Goal: Connect with others: Connect with others

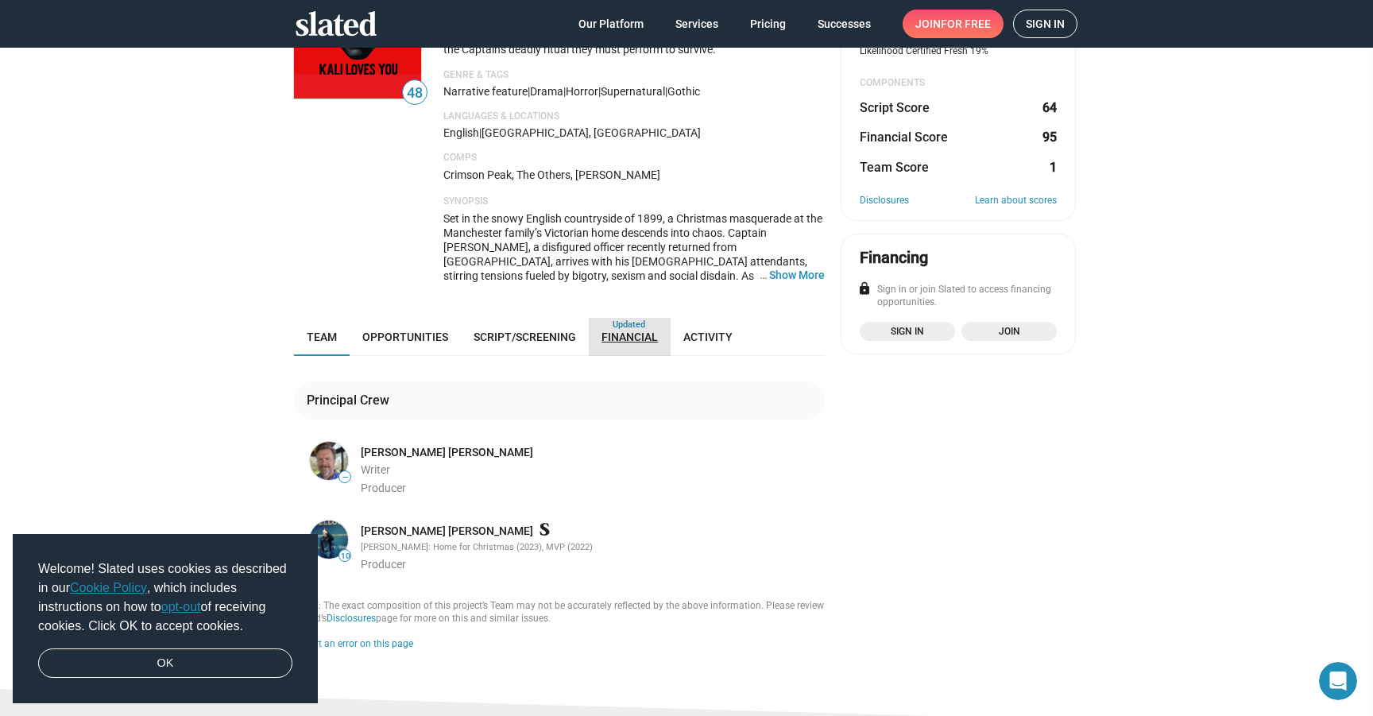
click at [593, 318] on link "Financial" at bounding box center [630, 337] width 82 height 38
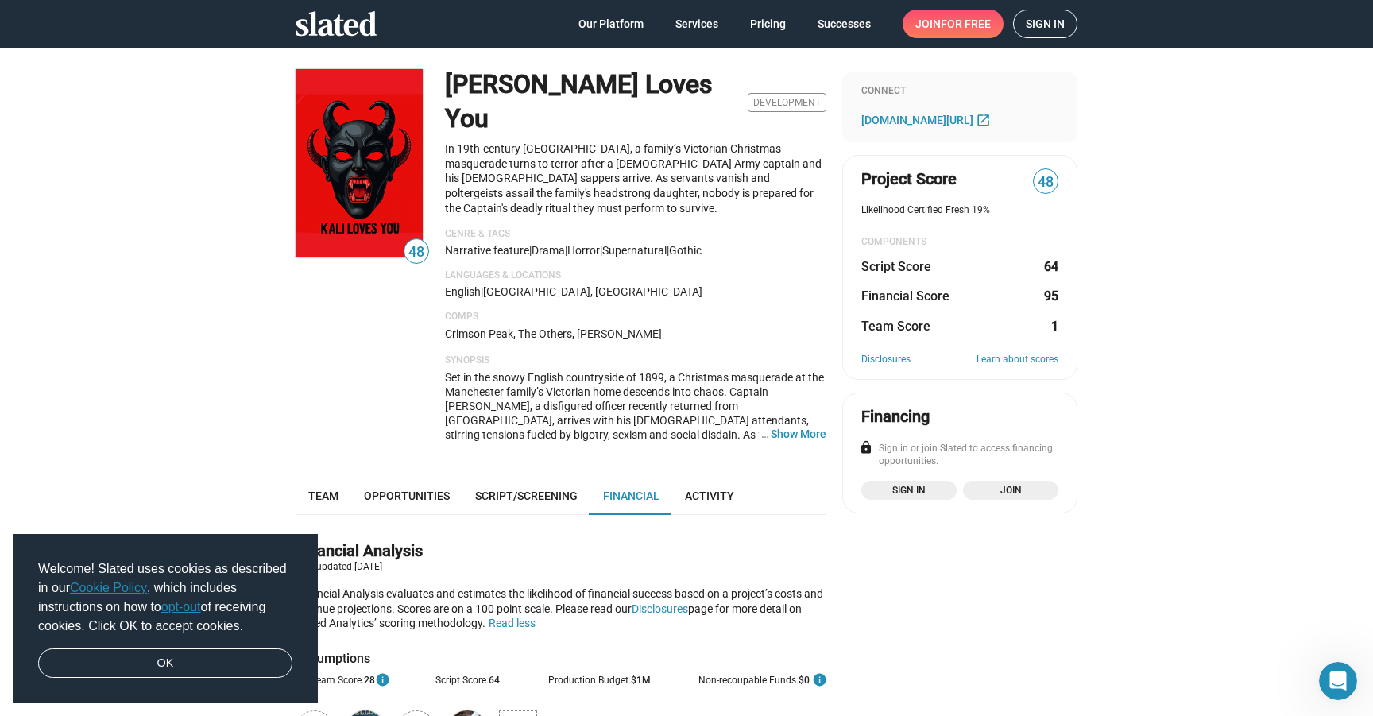
click at [327, 477] on link "Team" at bounding box center [324, 496] width 56 height 38
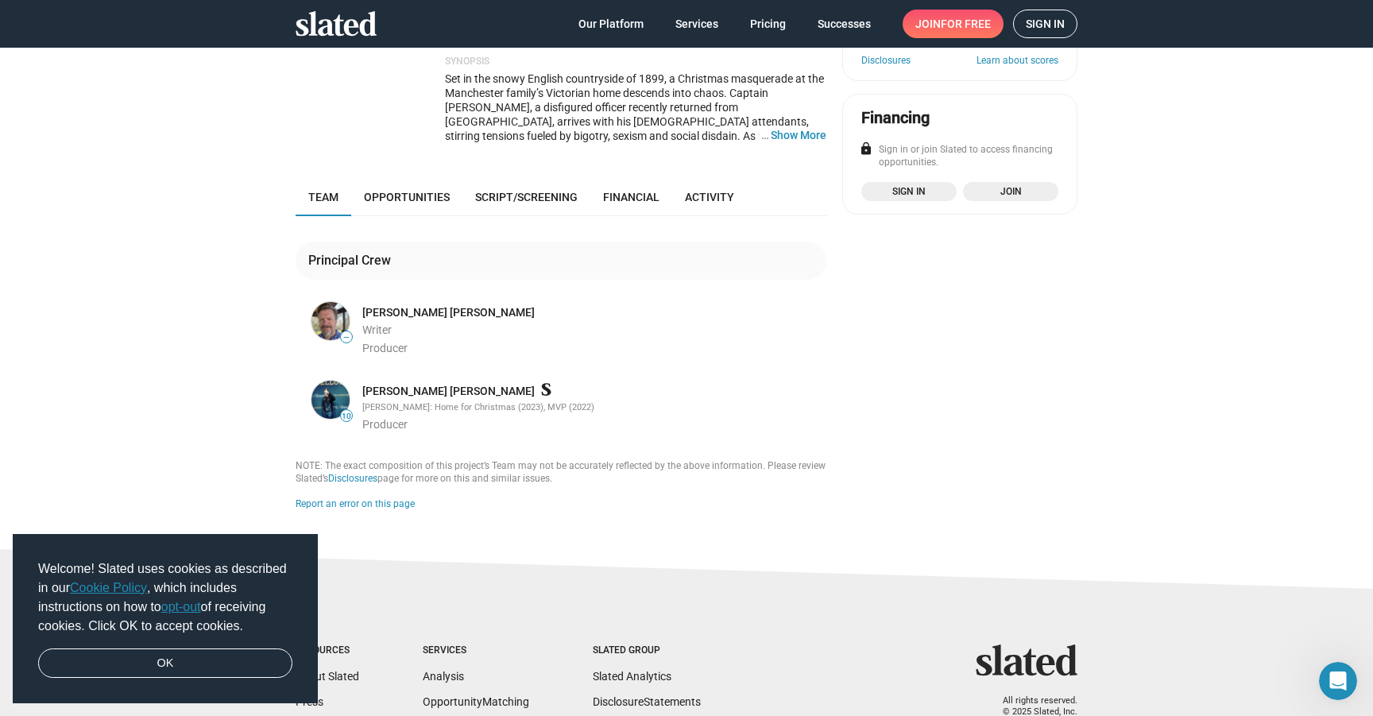
scroll to position [135, 0]
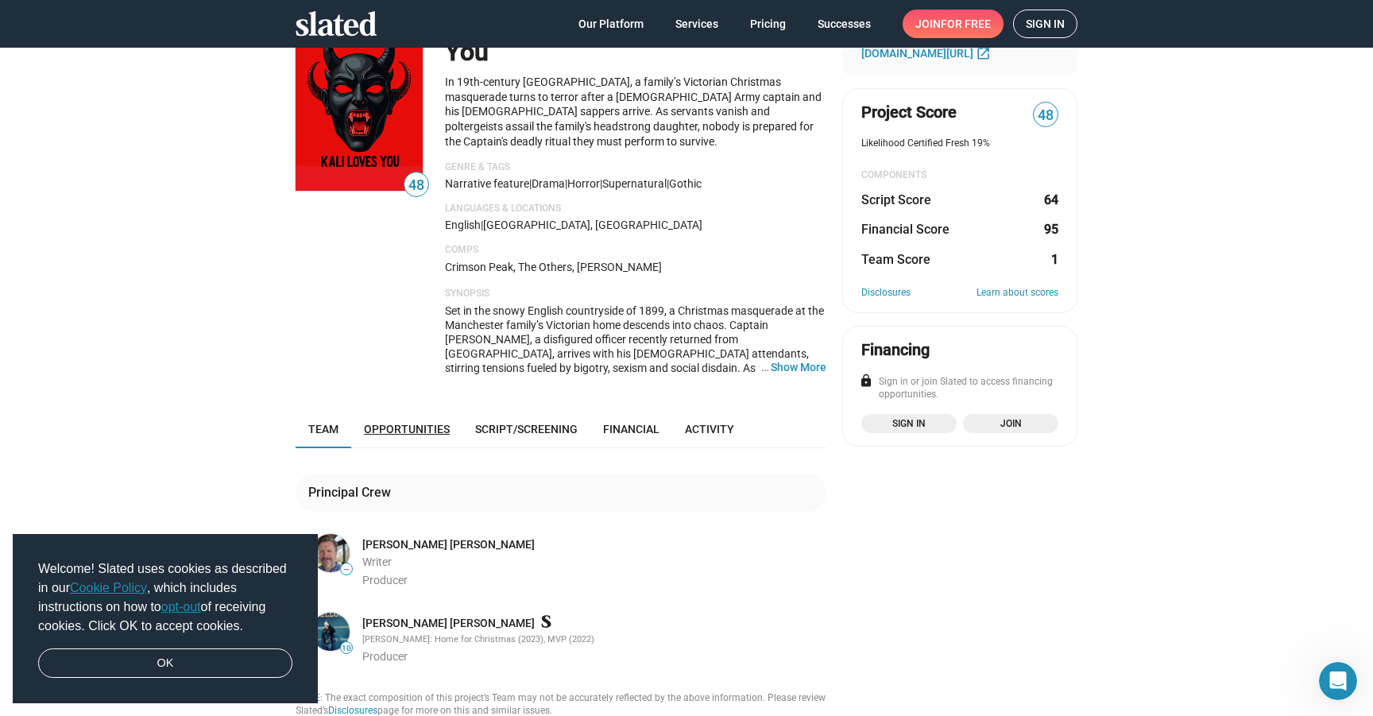
click at [384, 423] on span "Opportunities" at bounding box center [407, 429] width 86 height 13
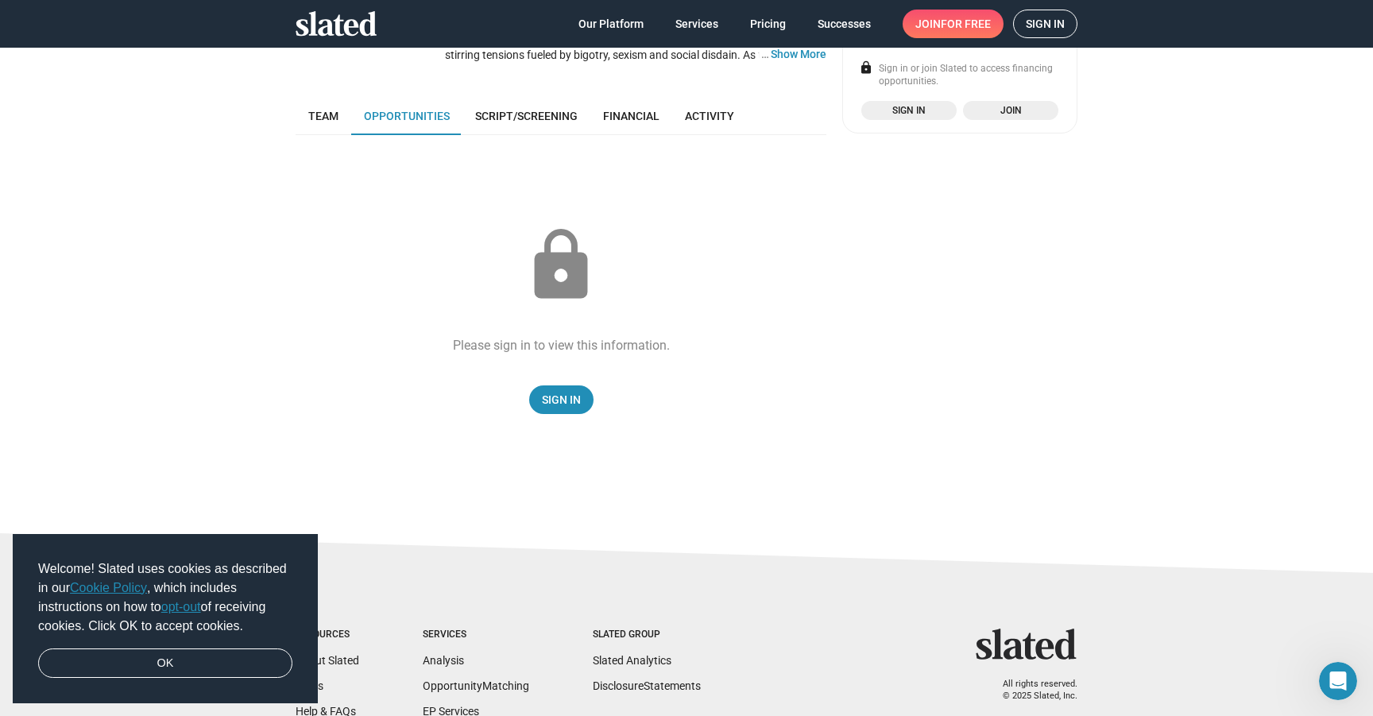
scroll to position [381, 0]
click at [578, 384] on link "Sign In" at bounding box center [561, 398] width 64 height 29
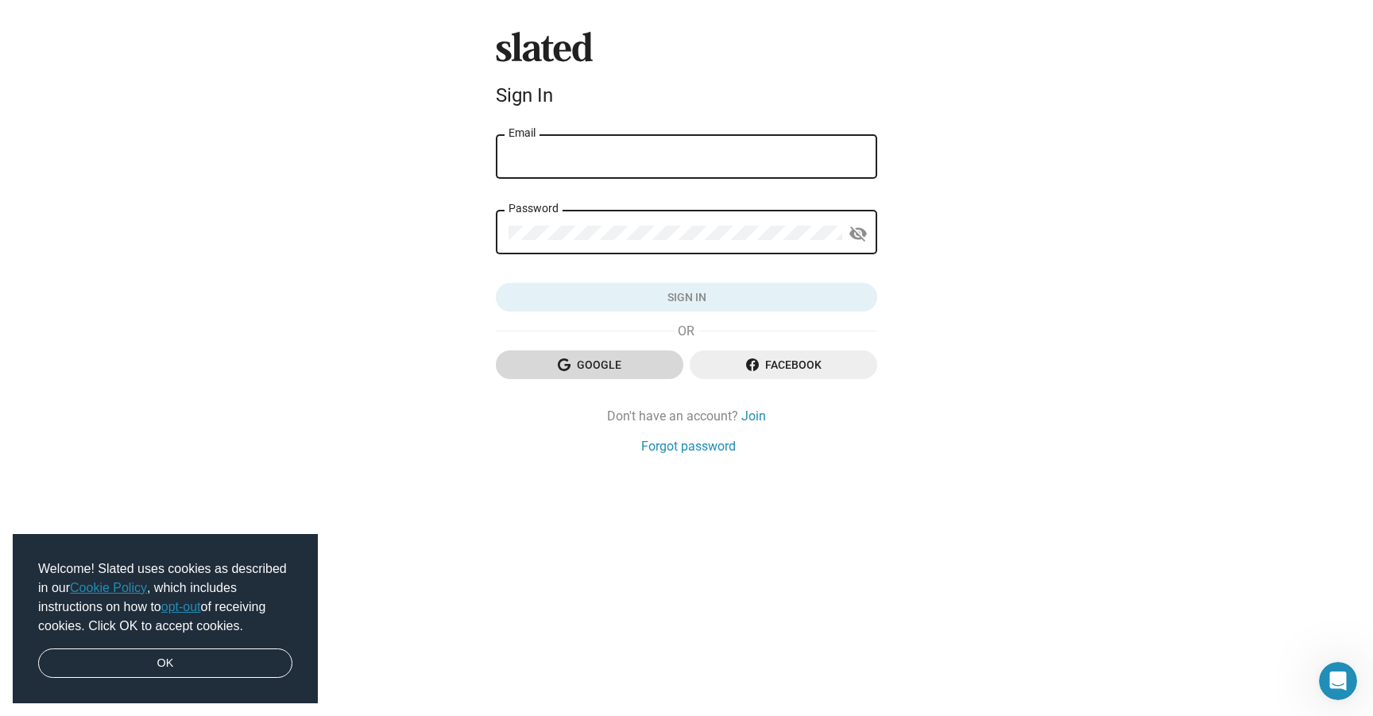
click at [641, 363] on span "Google" at bounding box center [589, 364] width 162 height 29
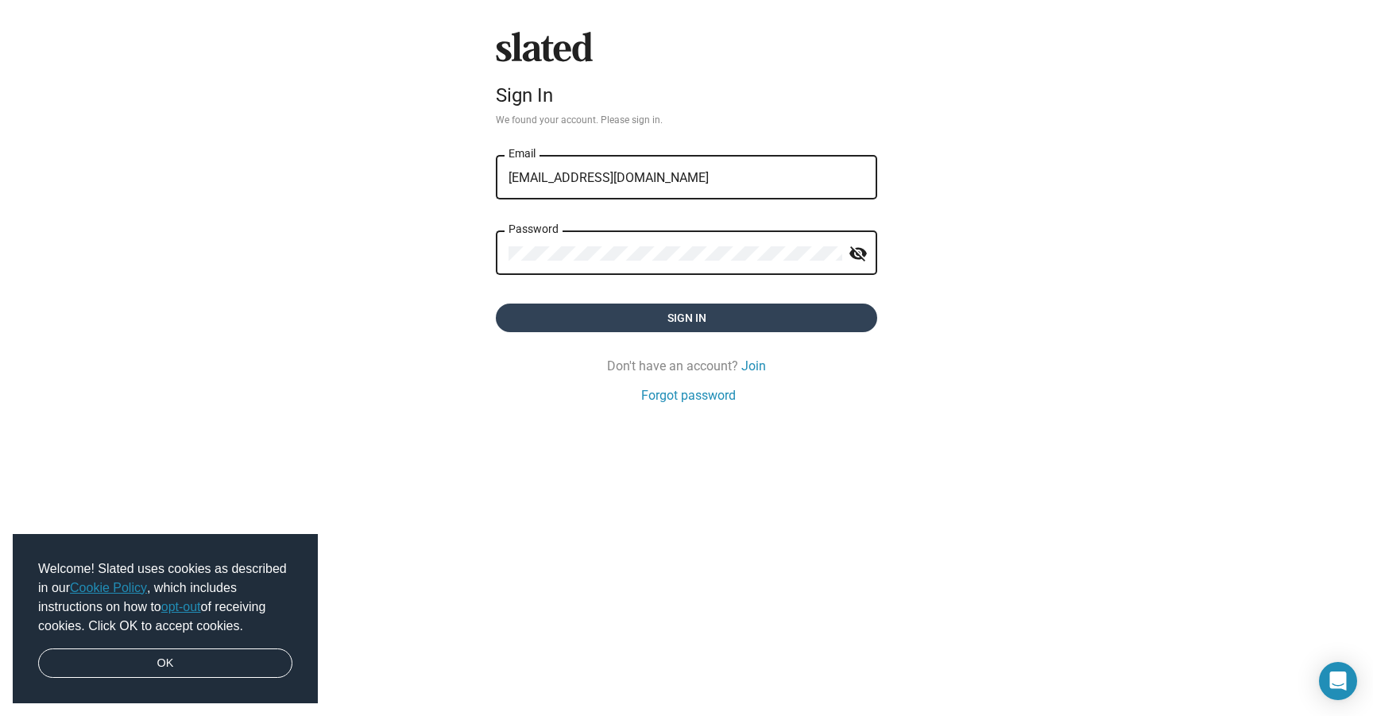
click at [686, 317] on span "Sign in" at bounding box center [686, 318] width 356 height 29
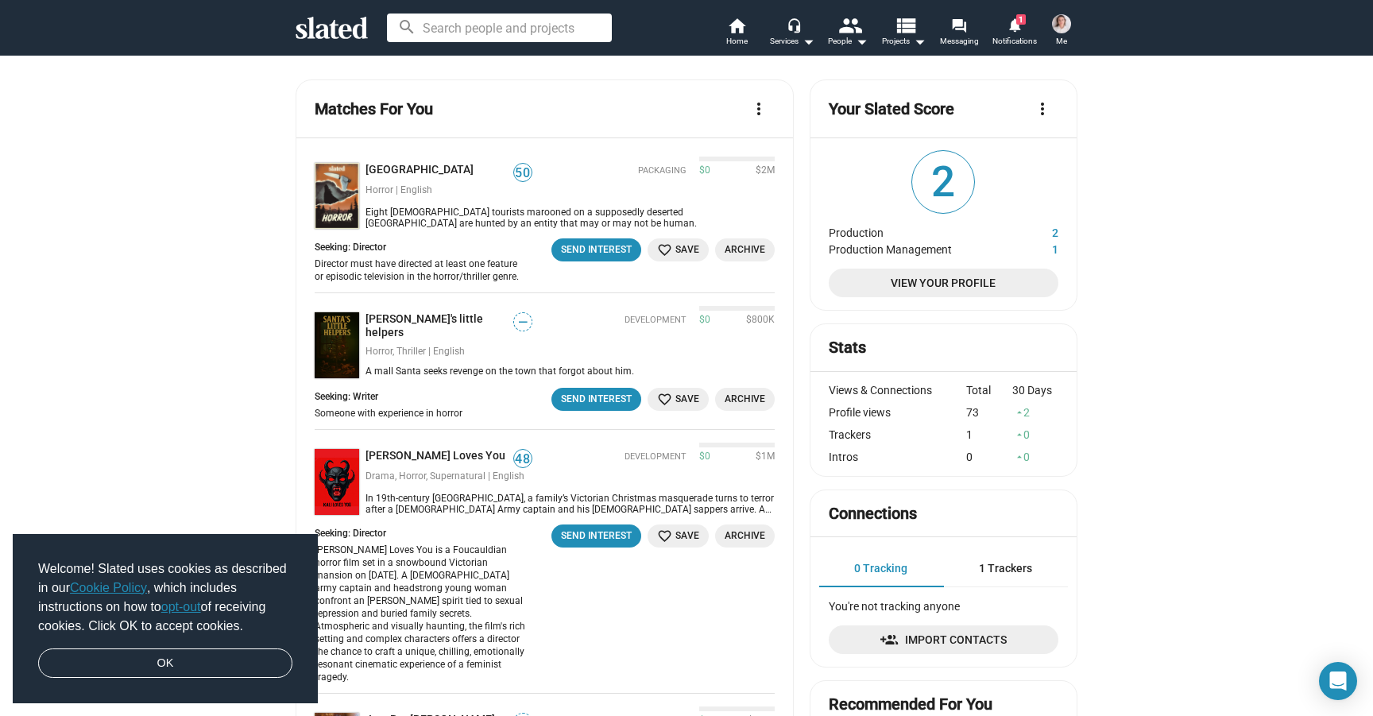
scroll to position [278, 0]
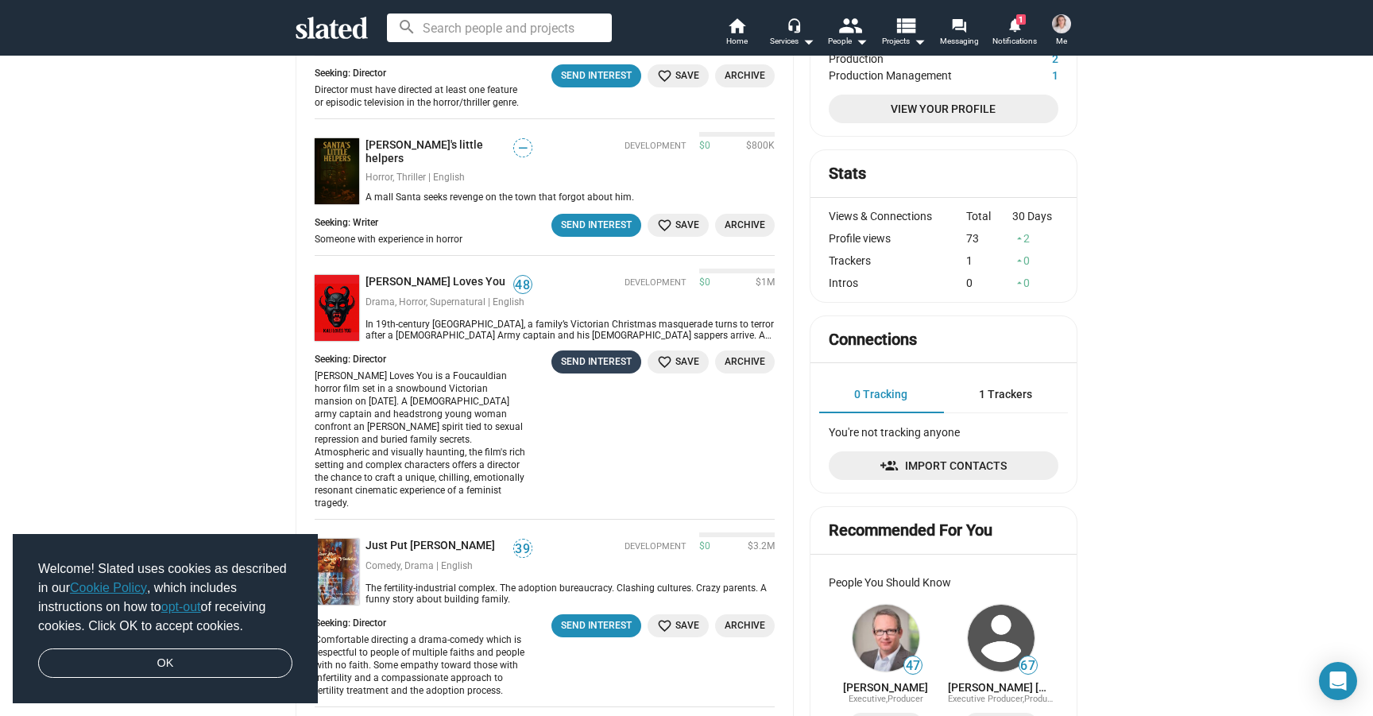
click at [601, 372] on button "Send Interest" at bounding box center [596, 361] width 90 height 23
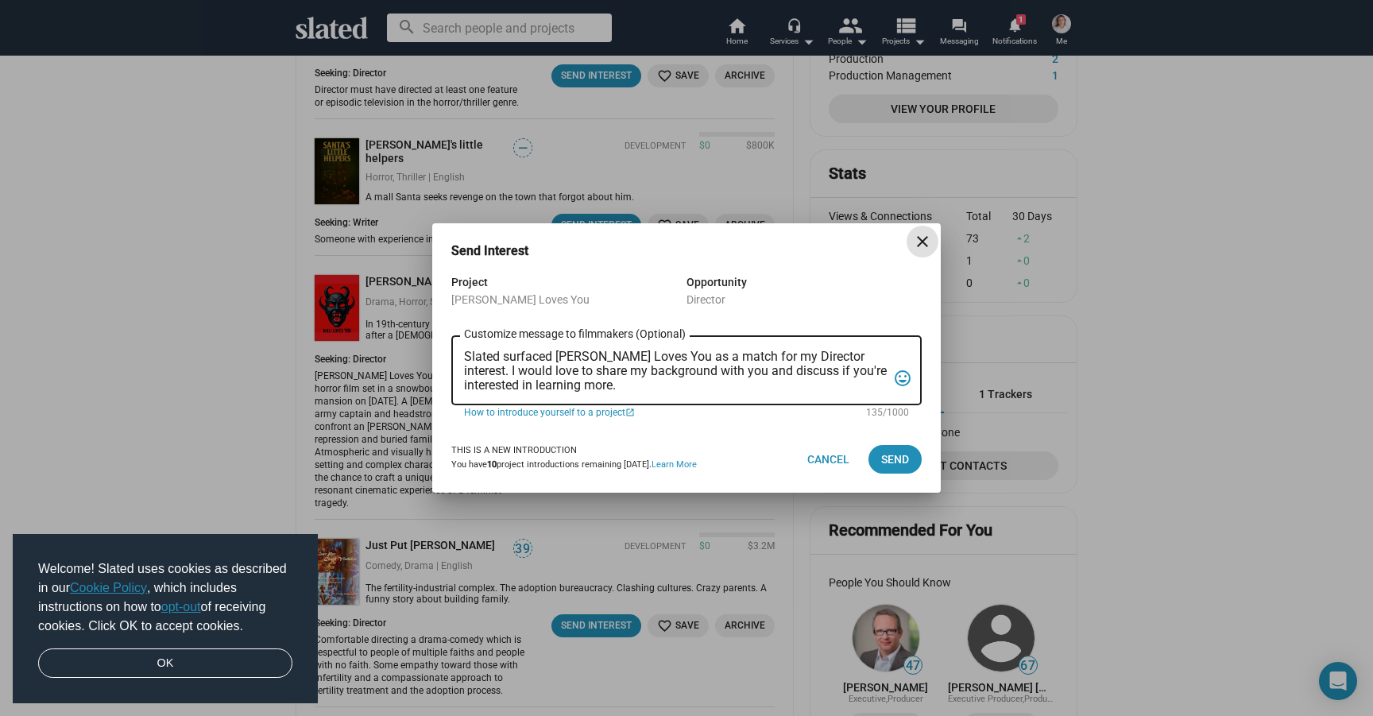
scroll to position [0, 0]
click at [686, 396] on div "Slated surfaced Kali Loves You as a match for my Director interest. I would lov…" at bounding box center [675, 369] width 423 height 72
click at [694, 388] on textarea "Slated surfaced Kali Loves You as a match for my Director interest. I would lov…" at bounding box center [675, 371] width 423 height 43
click at [893, 455] on span "Send" at bounding box center [895, 459] width 28 height 29
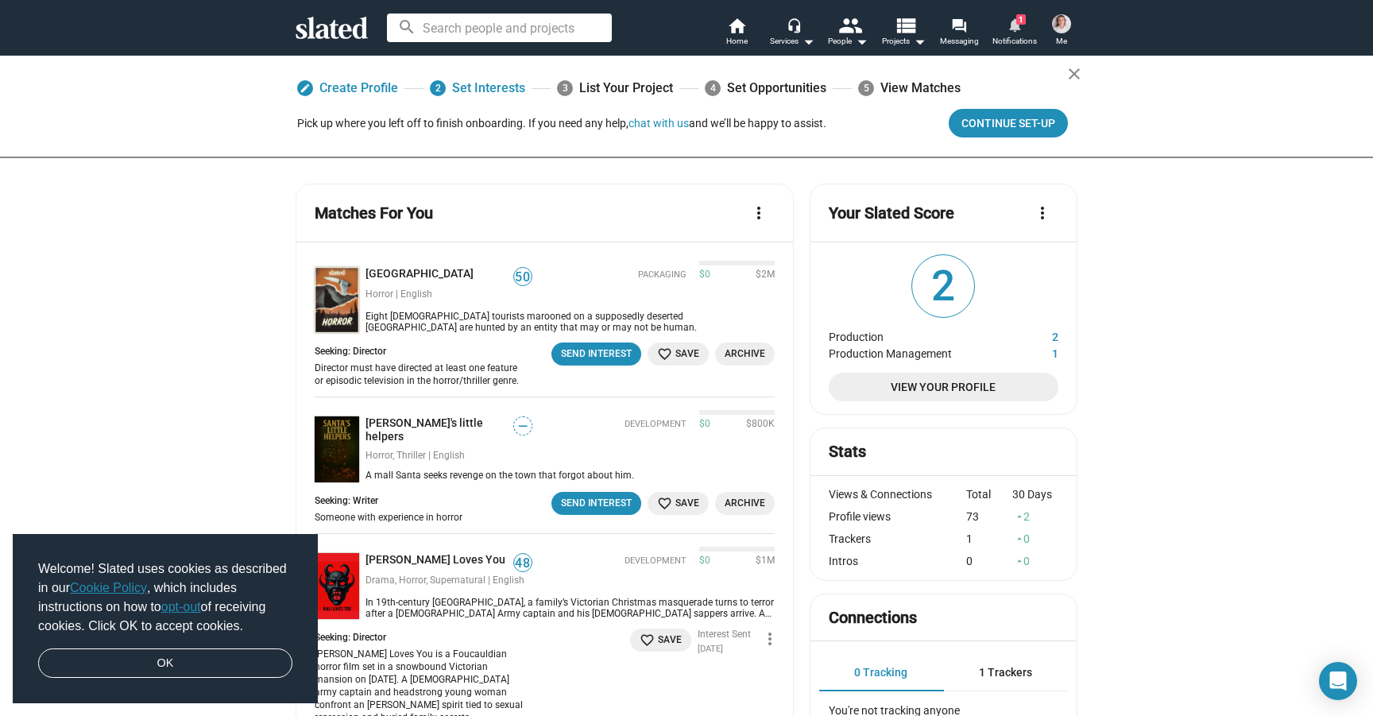
click at [998, 25] on link "notifications 1 Notifications" at bounding box center [1015, 33] width 56 height 35
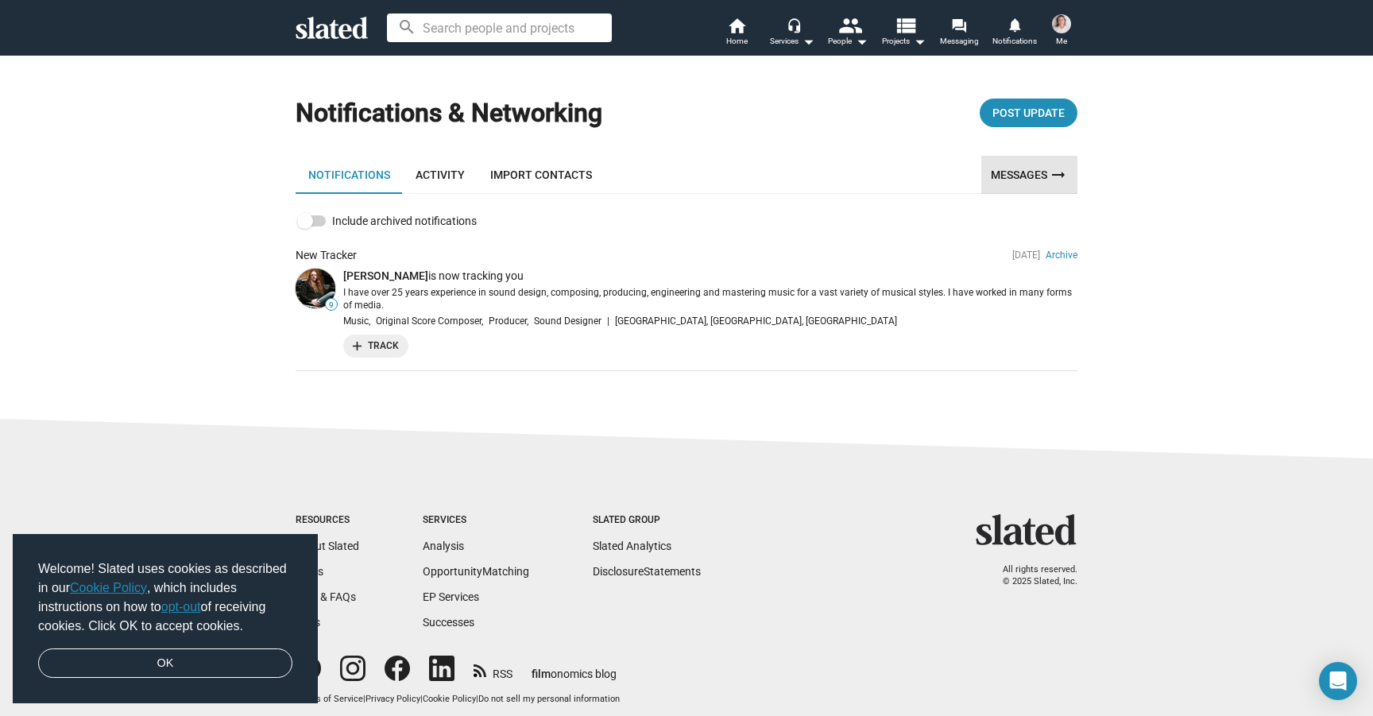
click at [989, 180] on link "Messages arrow_right_alt" at bounding box center [1029, 175] width 96 height 38
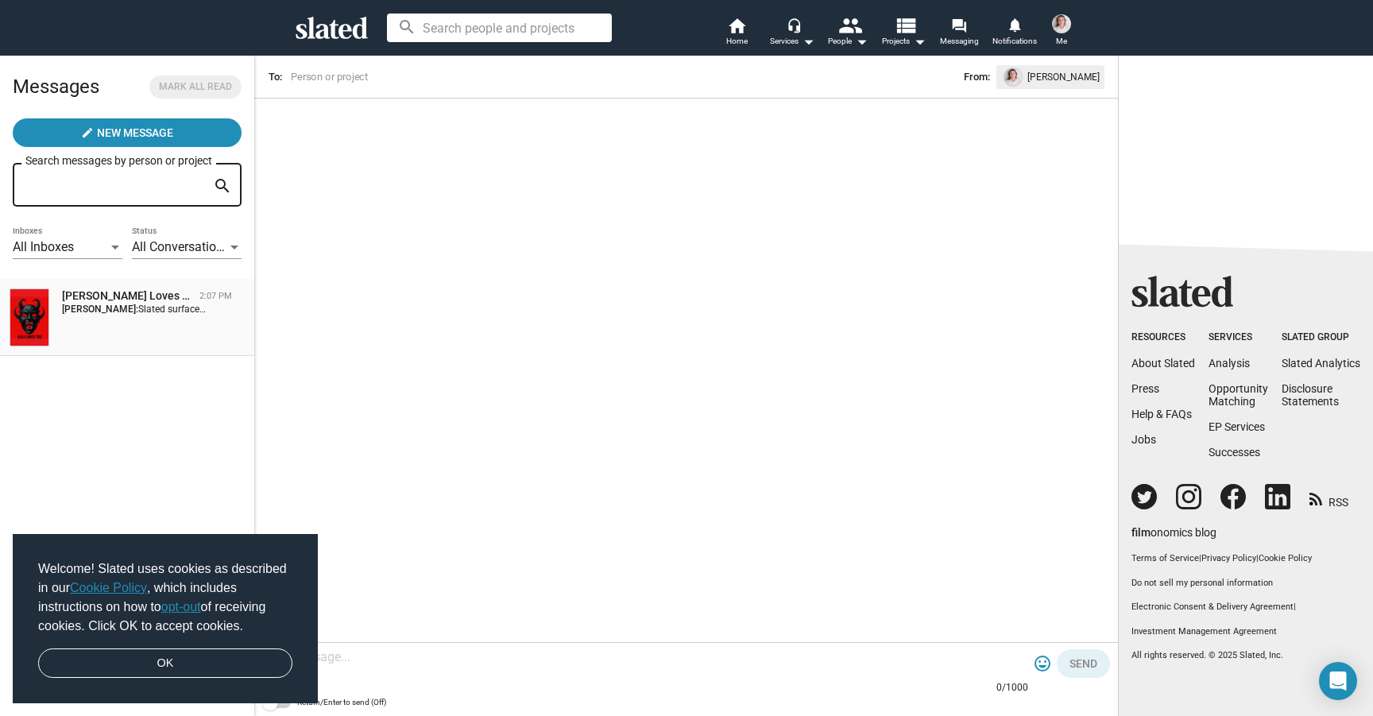
click at [182, 304] on span "Slated surfaced Kali Loves You as a match for my Director interest. I would lov…" at bounding box center [512, 309] width 749 height 11
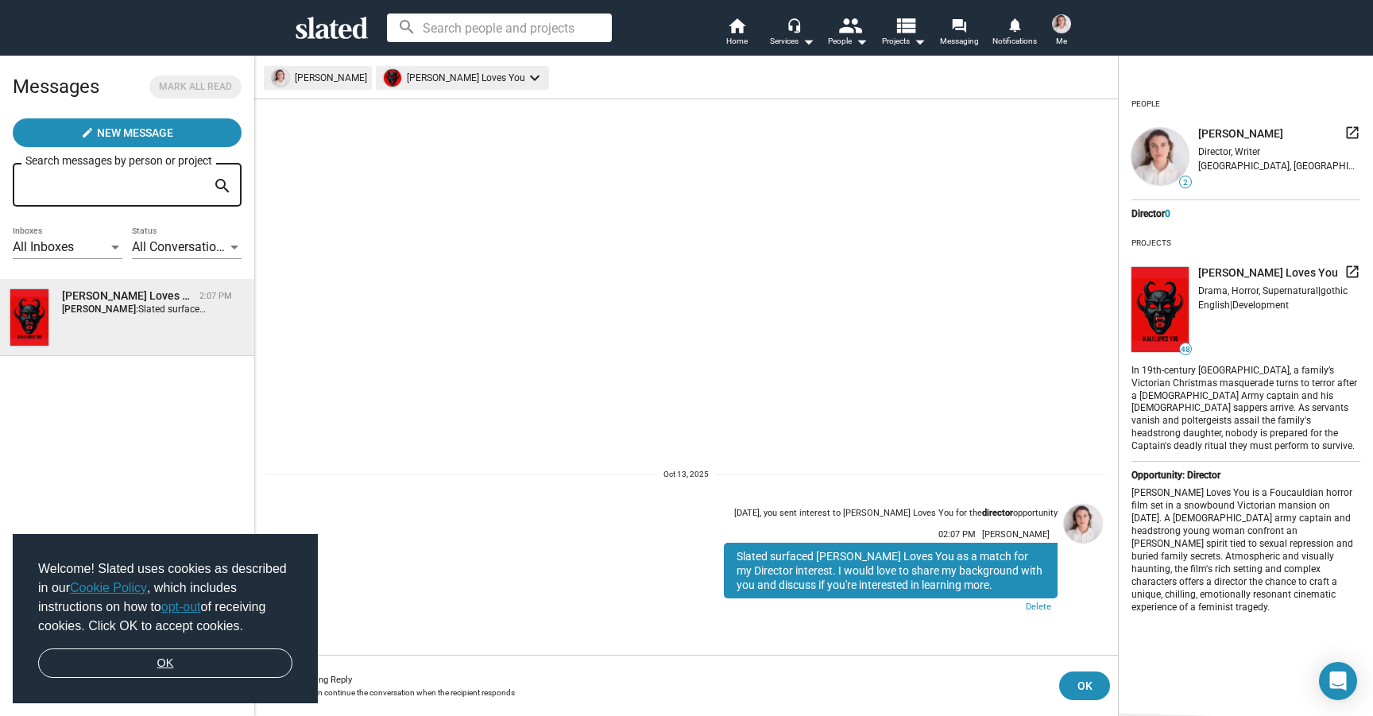
click at [199, 663] on link "OK" at bounding box center [165, 663] width 254 height 30
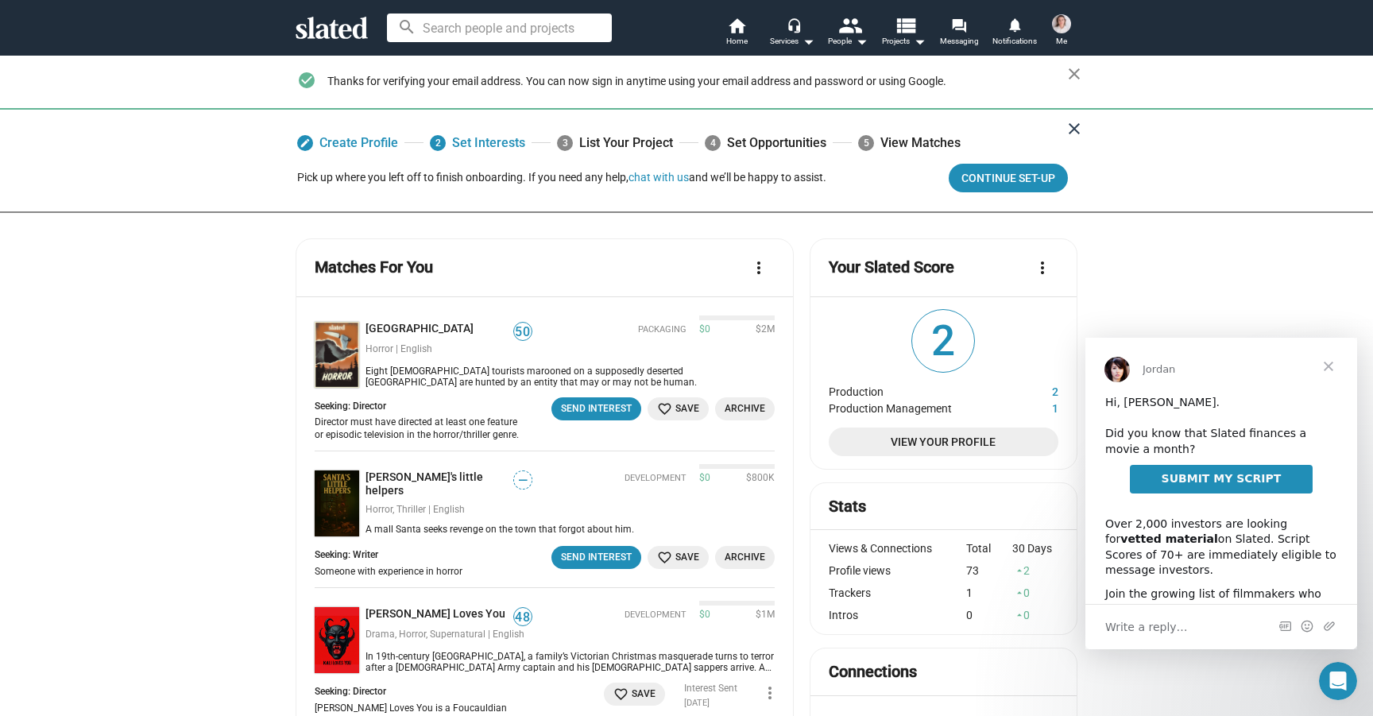
click at [1067, 137] on mat-icon "close" at bounding box center [1074, 128] width 19 height 19
click at [1068, 69] on mat-icon "close" at bounding box center [1074, 73] width 19 height 19
